Goal: Task Accomplishment & Management: Complete application form

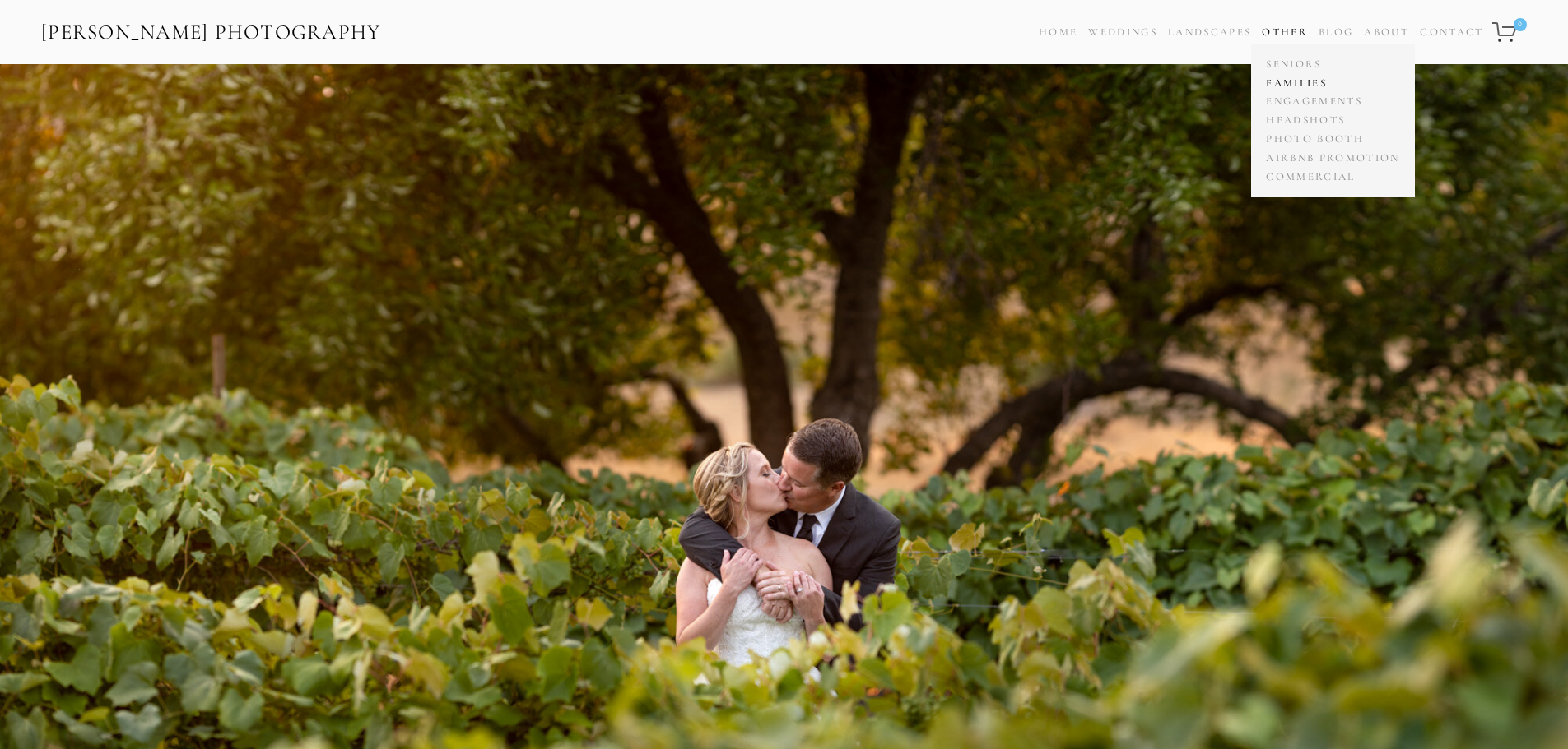
click at [1295, 77] on link "Families" at bounding box center [1333, 83] width 142 height 19
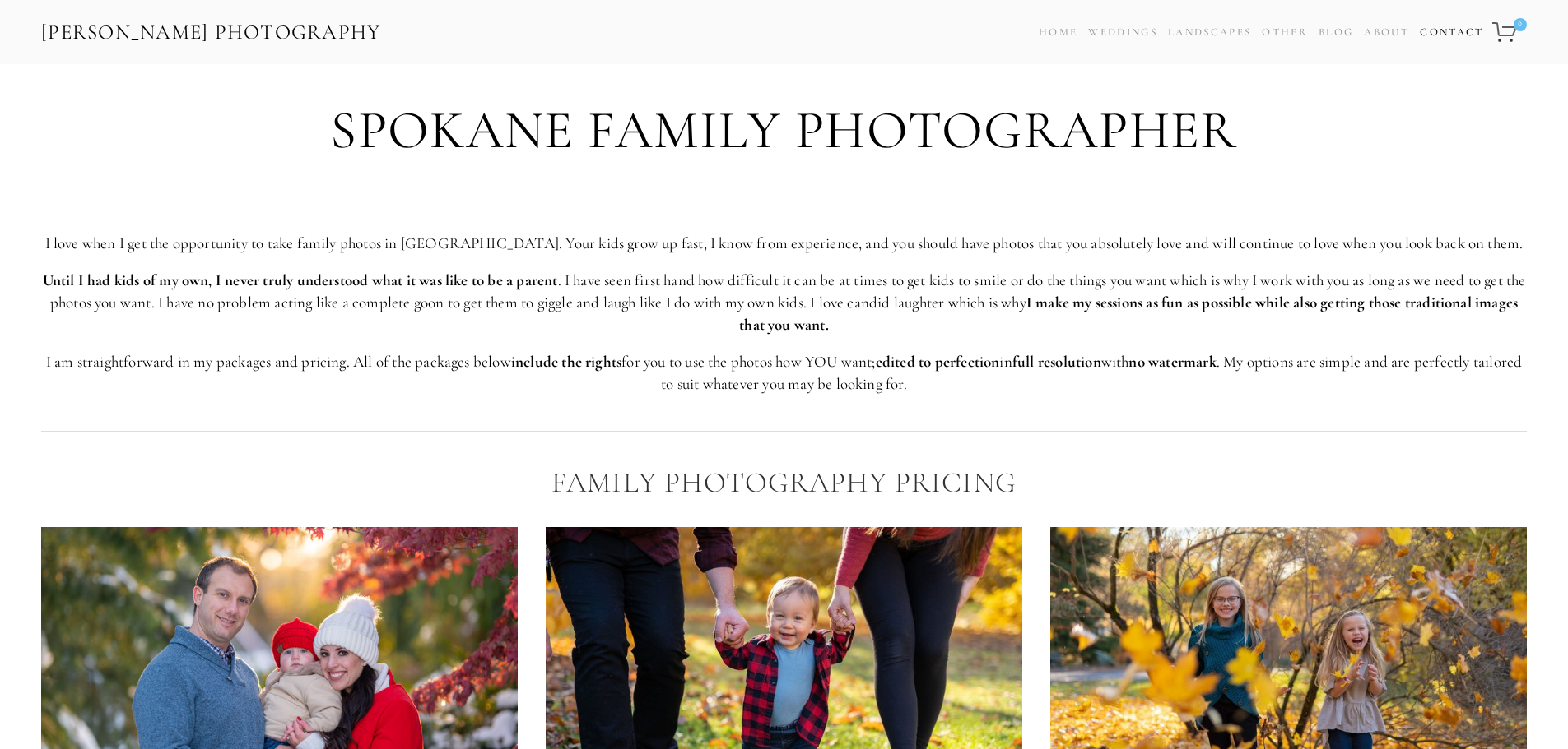
click at [1446, 32] on link "Contact" at bounding box center [1451, 33] width 63 height 24
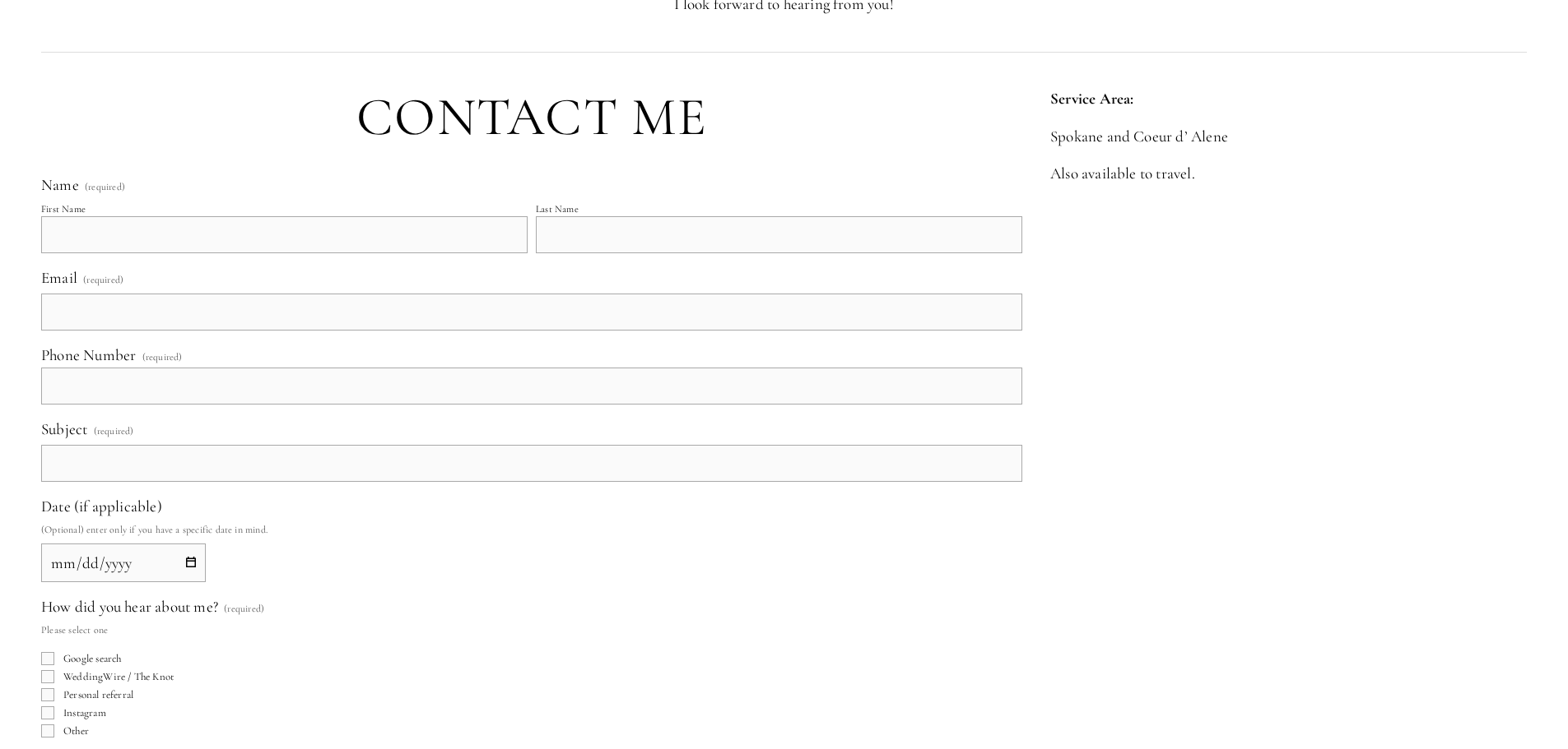
scroll to position [187, 0]
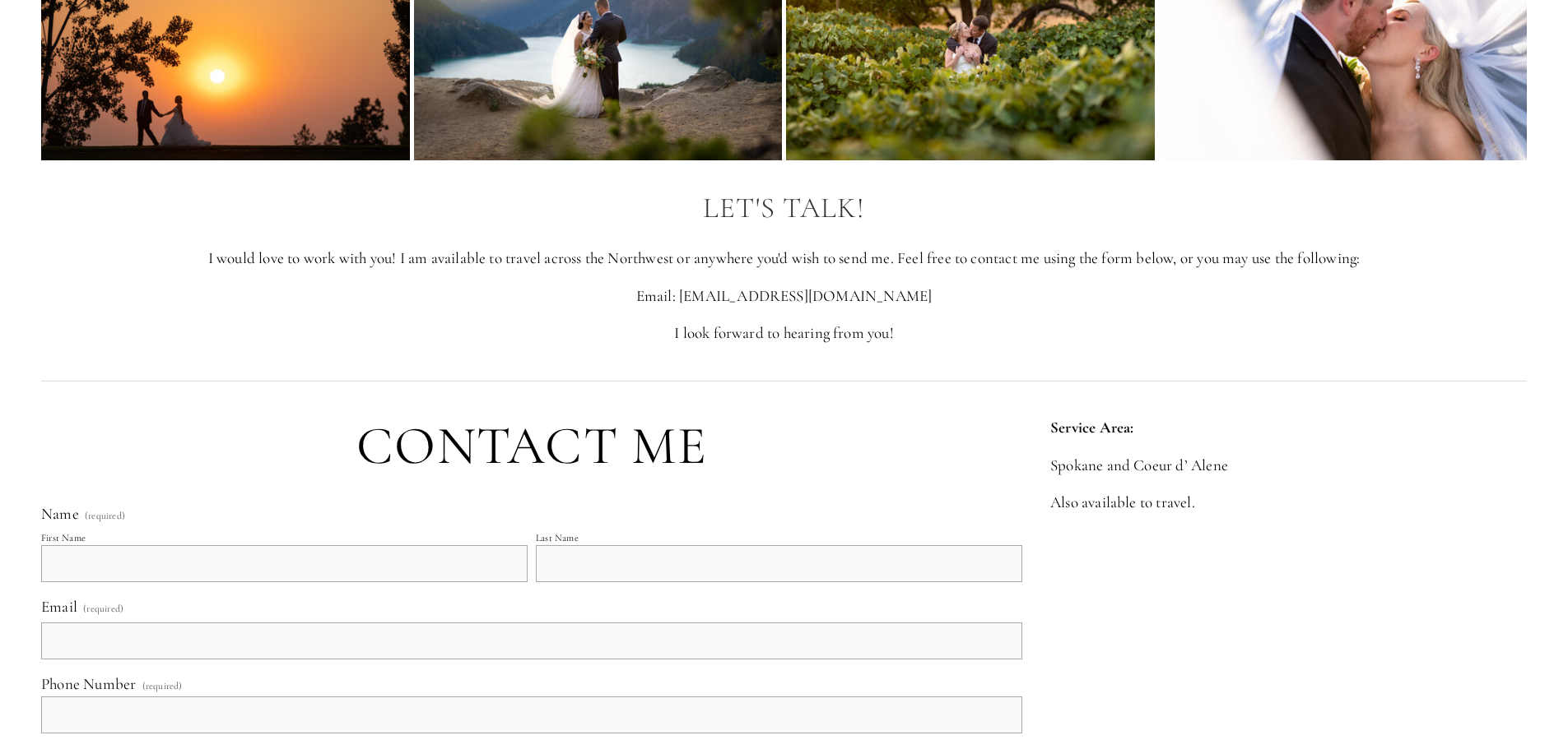
click at [211, 555] on input "First Name" at bounding box center [284, 564] width 486 height 37
type input "Katelyn"
type input "[PERSON_NAME]"
type input "[EMAIL_ADDRESS][DOMAIN_NAME]"
type input "[PHONE_NUMBER]"
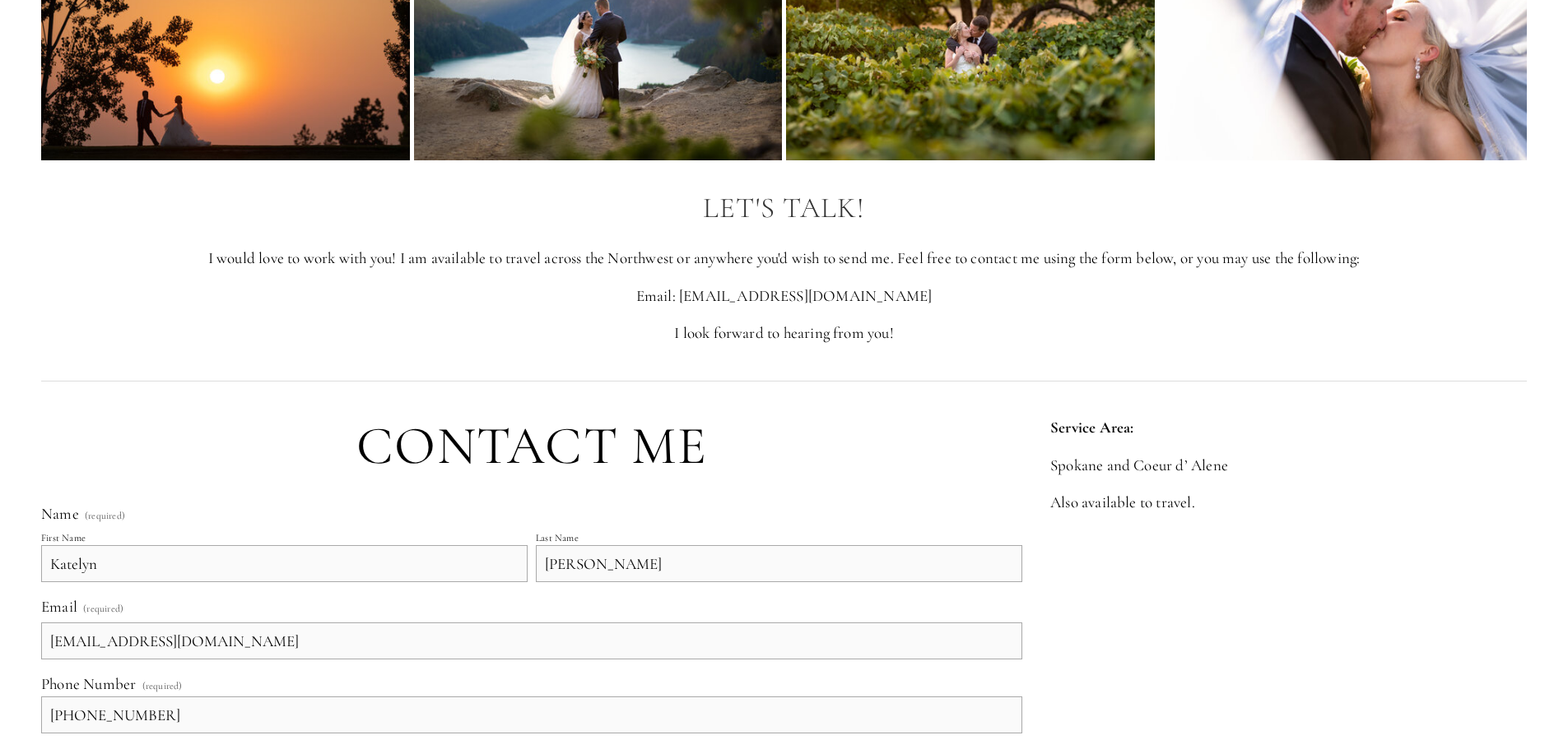
scroll to position [604, 0]
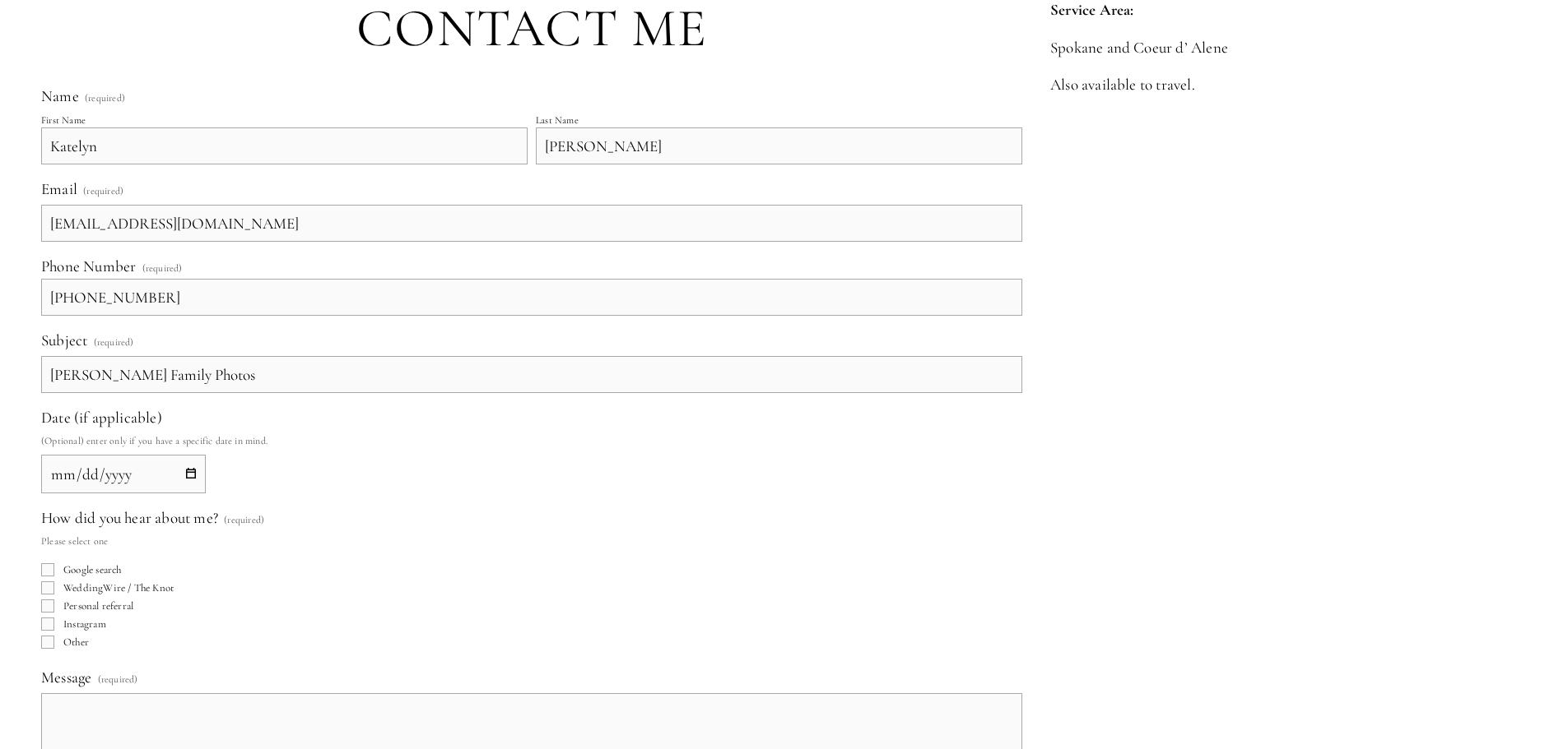
type input "[PERSON_NAME] Family Photos"
click at [120, 470] on input "Date (if applicable)" at bounding box center [123, 474] width 164 height 38
click at [200, 477] on input "Date (if applicable)" at bounding box center [123, 474] width 164 height 38
click at [189, 476] on input "Date (if applicable)" at bounding box center [123, 474] width 164 height 38
type input "[DATE]"
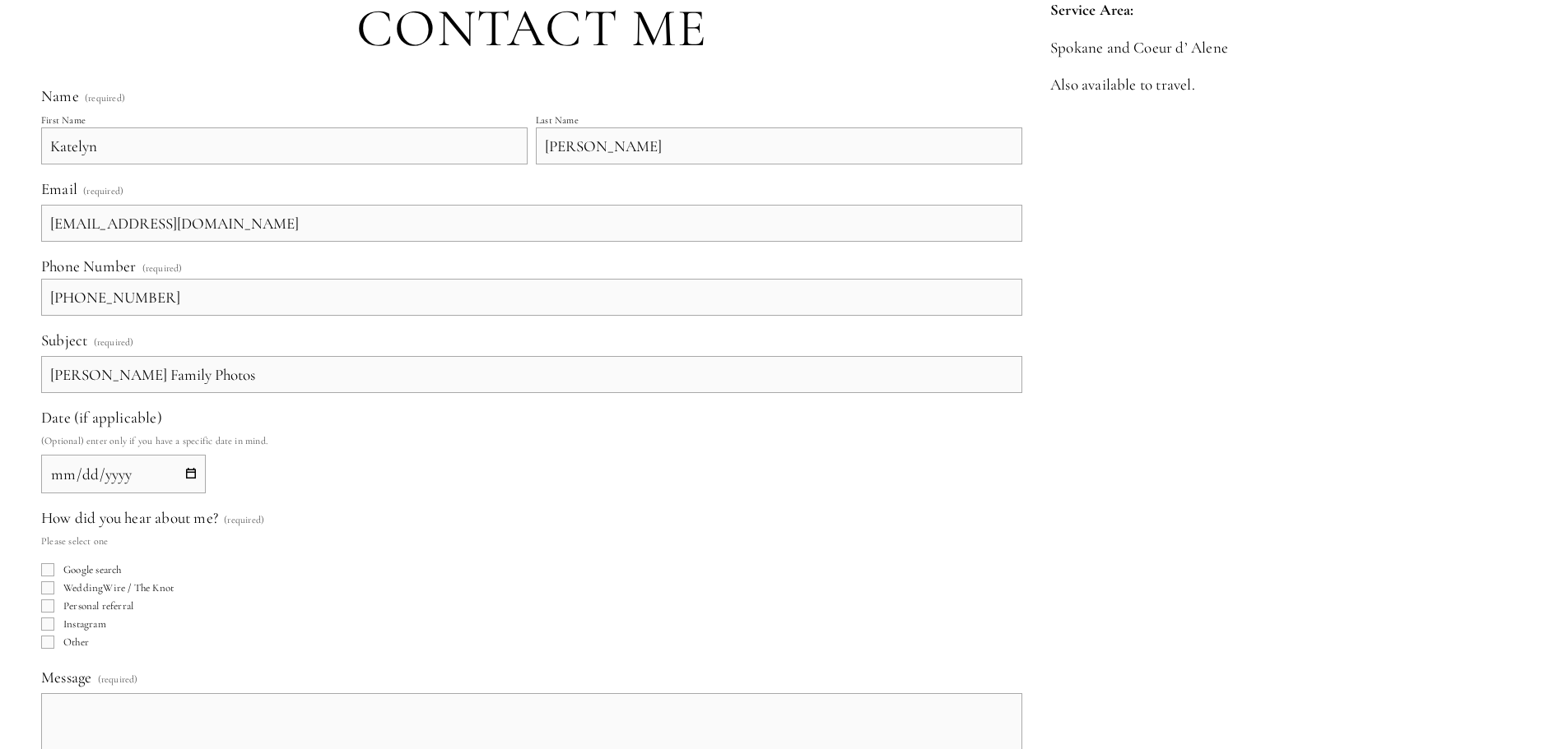
click at [348, 563] on div "Google search" at bounding box center [531, 570] width 981 height 13
click at [51, 652] on fieldset "How did you hear about me? (required) Please select one Google search WeddingWi…" at bounding box center [531, 580] width 981 height 145
click at [49, 640] on input "Other" at bounding box center [48, 643] width 13 height 13
checkbox input "true"
click at [239, 700] on textarea "Message (required)" at bounding box center [531, 734] width 981 height 82
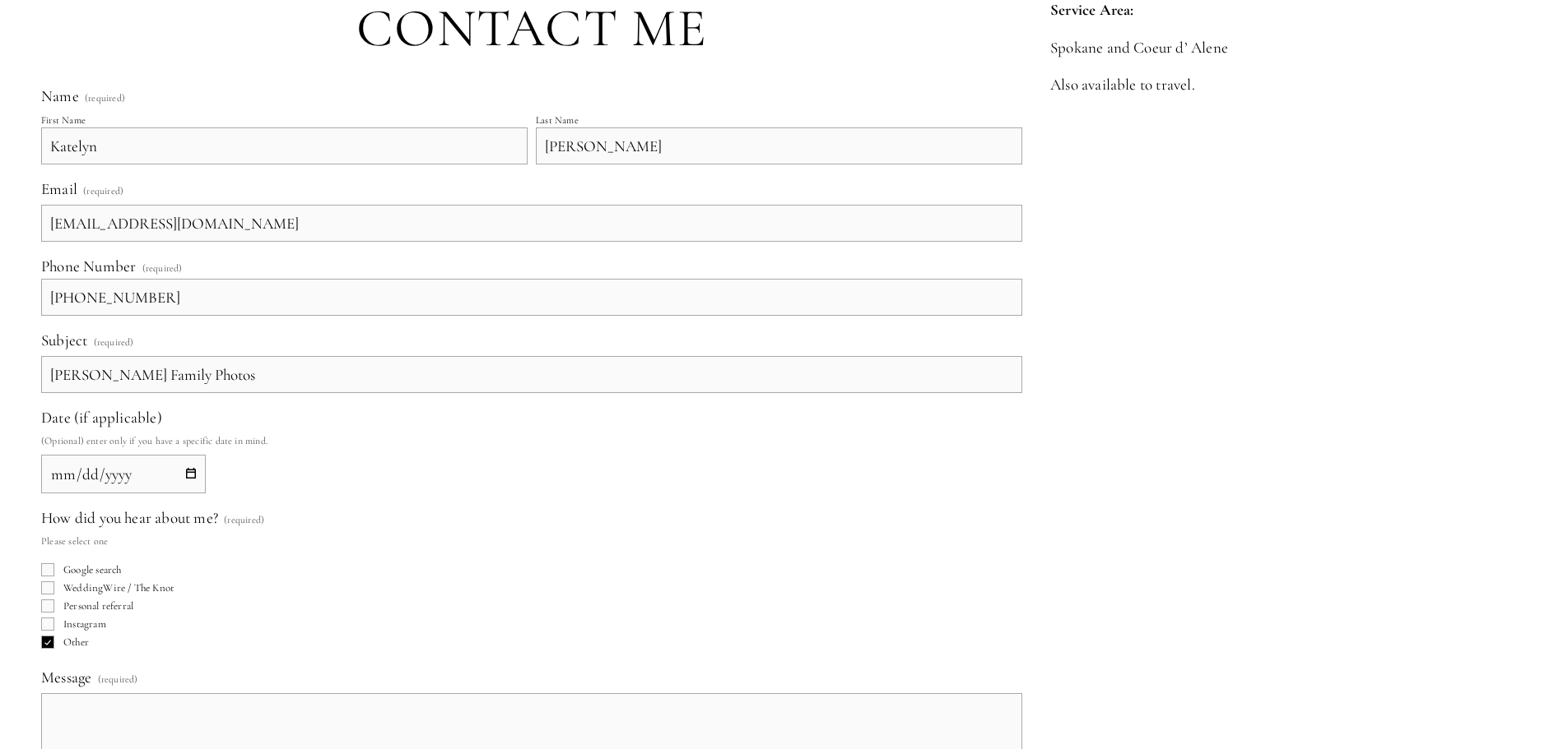
paste textarea "We're looking for multi-generation photos (probably at least a full hour) in th…"
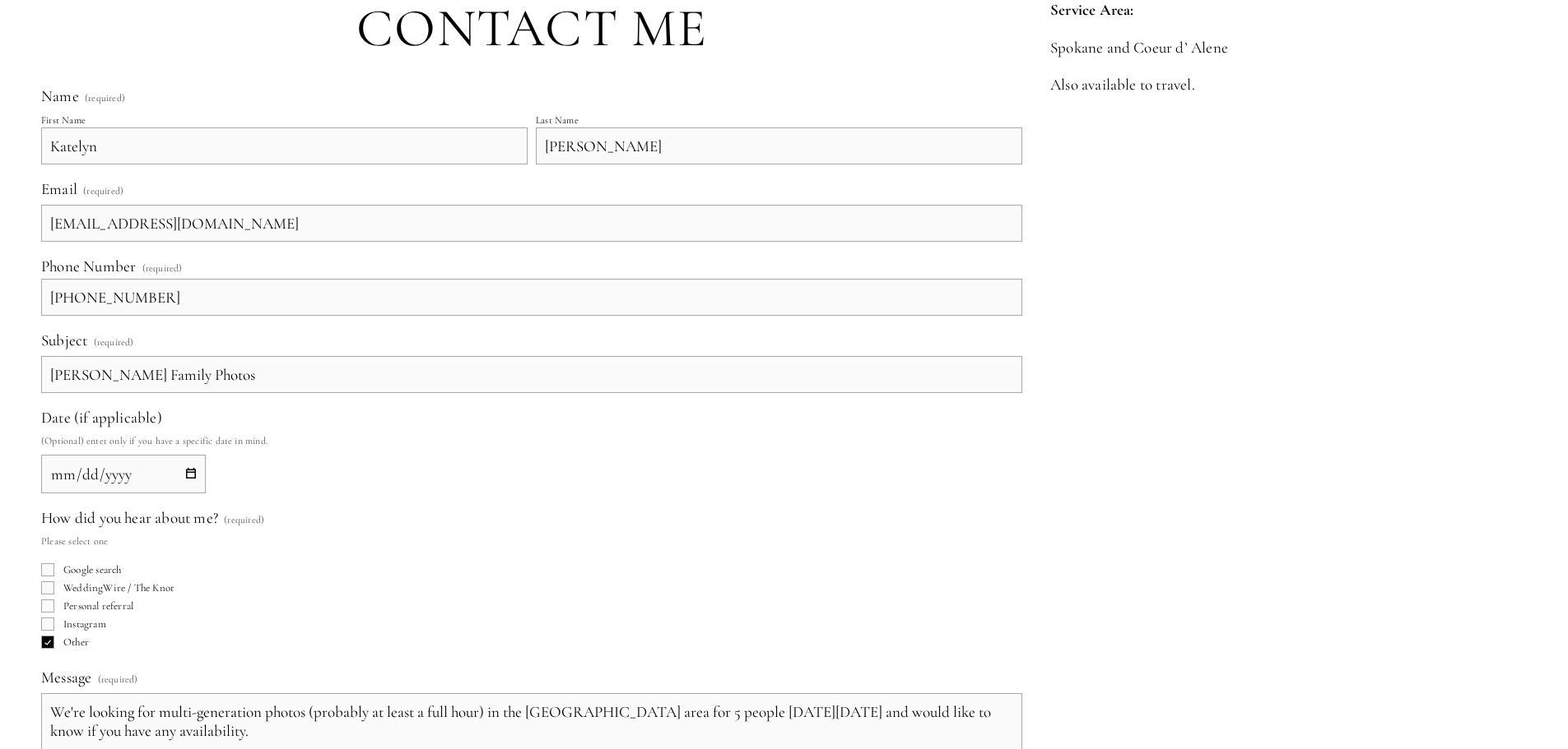
scroll to position [934, 0]
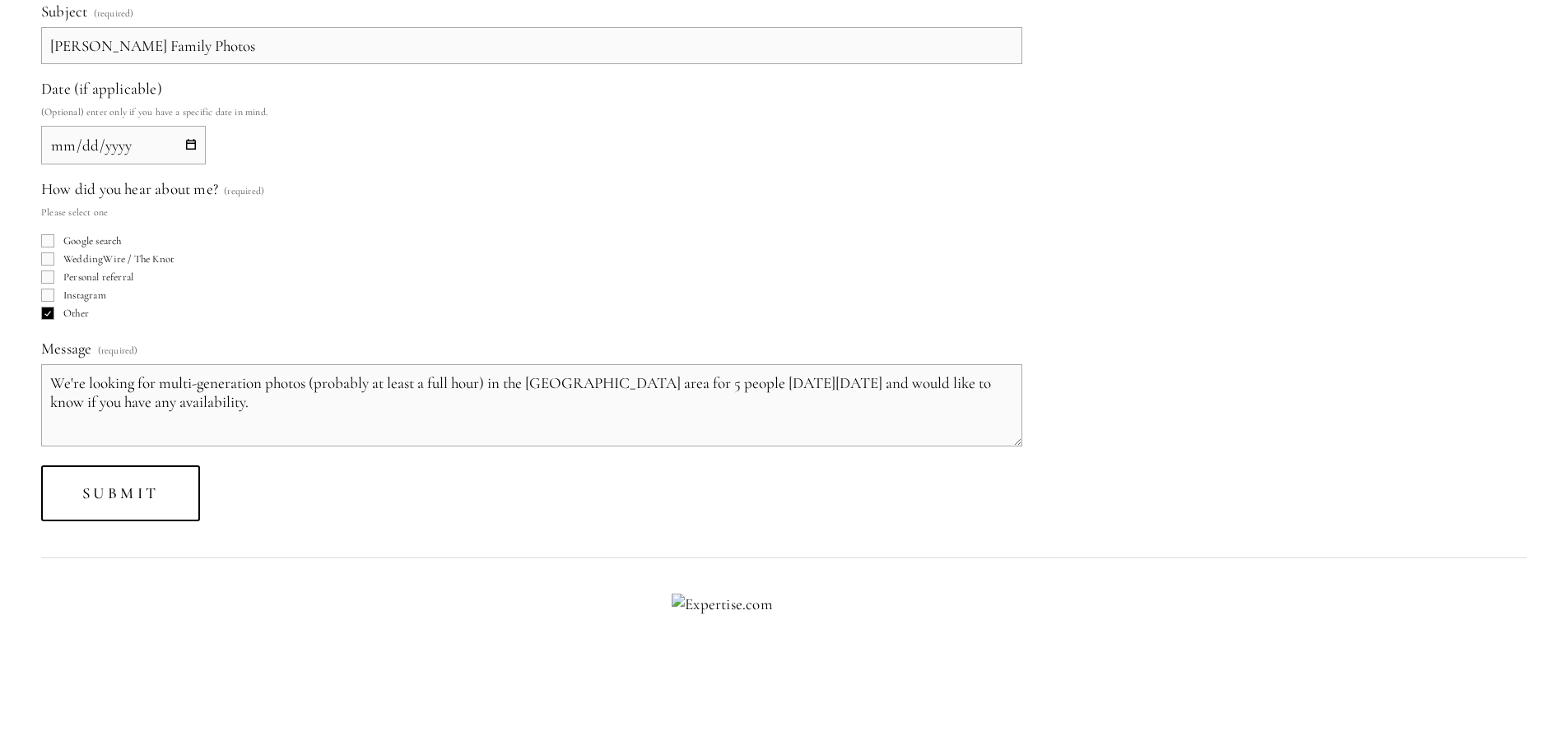
drag, startPoint x: 412, startPoint y: 383, endPoint x: 373, endPoint y: 383, distance: 39.0
click at [373, 383] on textarea "We're looking for multi-generation photos (probably at least a full hour) in th…" at bounding box center [531, 406] width 981 height 82
click at [379, 407] on textarea "We're looking for multi-generation photos (probably a full hour) in the [GEOGRA…" at bounding box center [531, 406] width 981 height 82
type textarea "We're looking for multi-generation photos (probably a full hour) in the [GEOGRA…"
click at [160, 496] on span "Submit" at bounding box center [120, 493] width 77 height 19
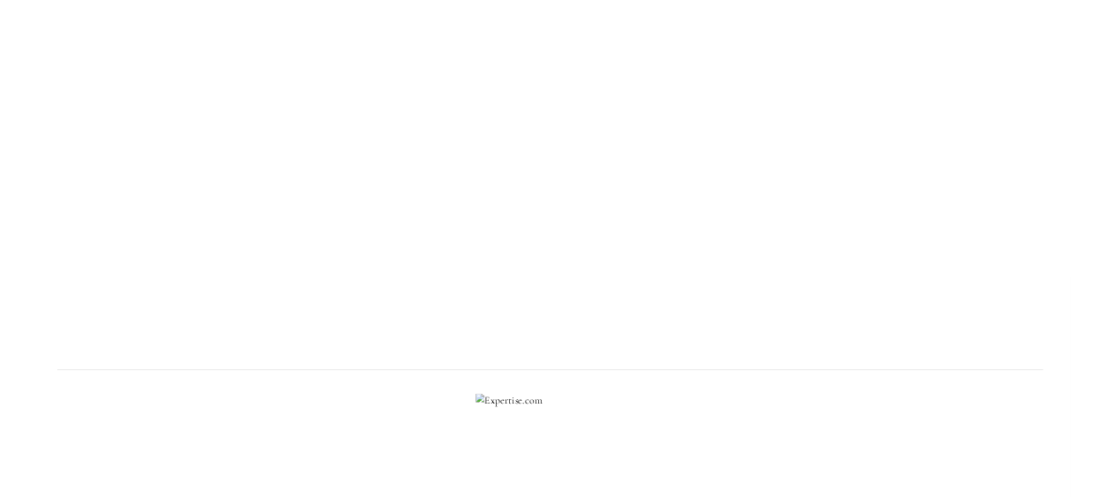
scroll to position [368, 0]
